Goal: Information Seeking & Learning: Check status

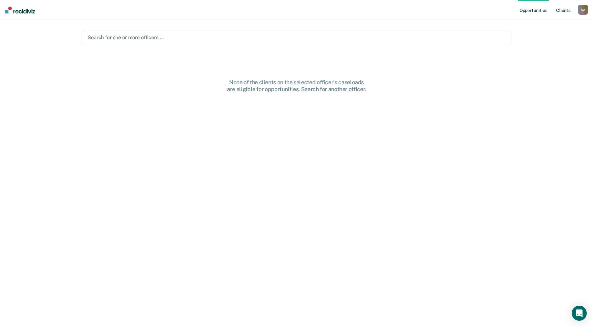
click at [567, 11] on link "Client s" at bounding box center [563, 10] width 17 height 20
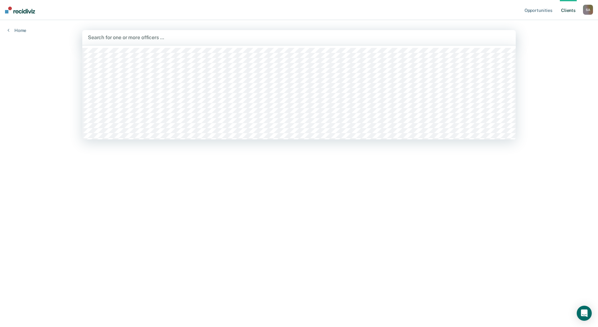
click at [129, 40] on div at bounding box center [299, 37] width 422 height 7
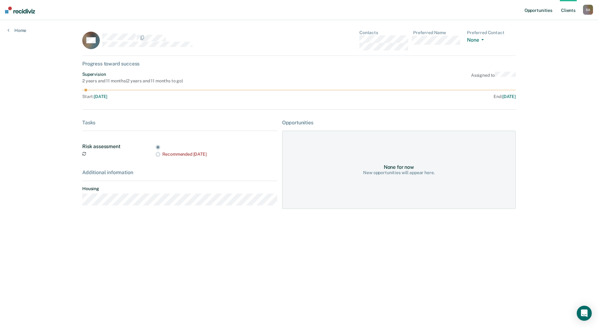
click at [547, 11] on link "Opportunities" at bounding box center [538, 10] width 30 height 20
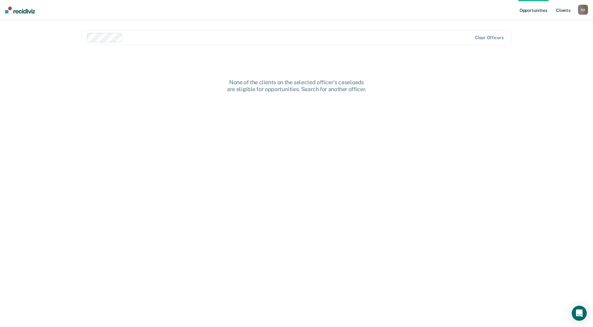
click at [563, 11] on link "Client s" at bounding box center [563, 10] width 17 height 20
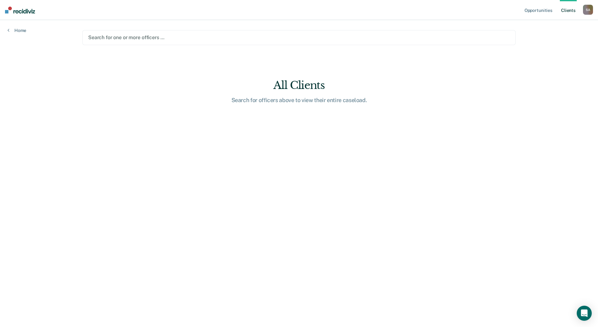
click at [126, 116] on main "Search for one or more officers … All Clients Search for officers above to view…" at bounding box center [299, 166] width 449 height 292
click at [15, 30] on link "Home" at bounding box center [17, 31] width 19 height 6
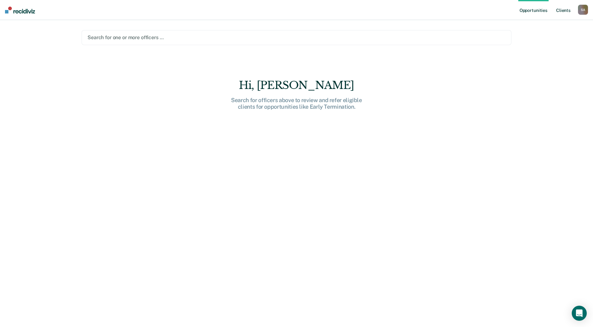
click at [561, 11] on link "Client s" at bounding box center [563, 10] width 17 height 20
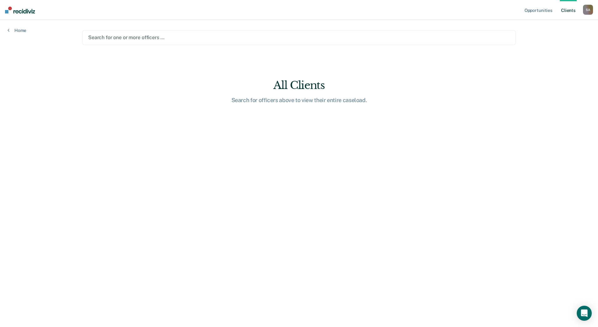
click at [564, 11] on link "Client s" at bounding box center [568, 10] width 17 height 20
click at [342, 272] on main "Search for one or more officers … All Clients Search for officers above to view…" at bounding box center [299, 166] width 449 height 292
